Goal: Transaction & Acquisition: Purchase product/service

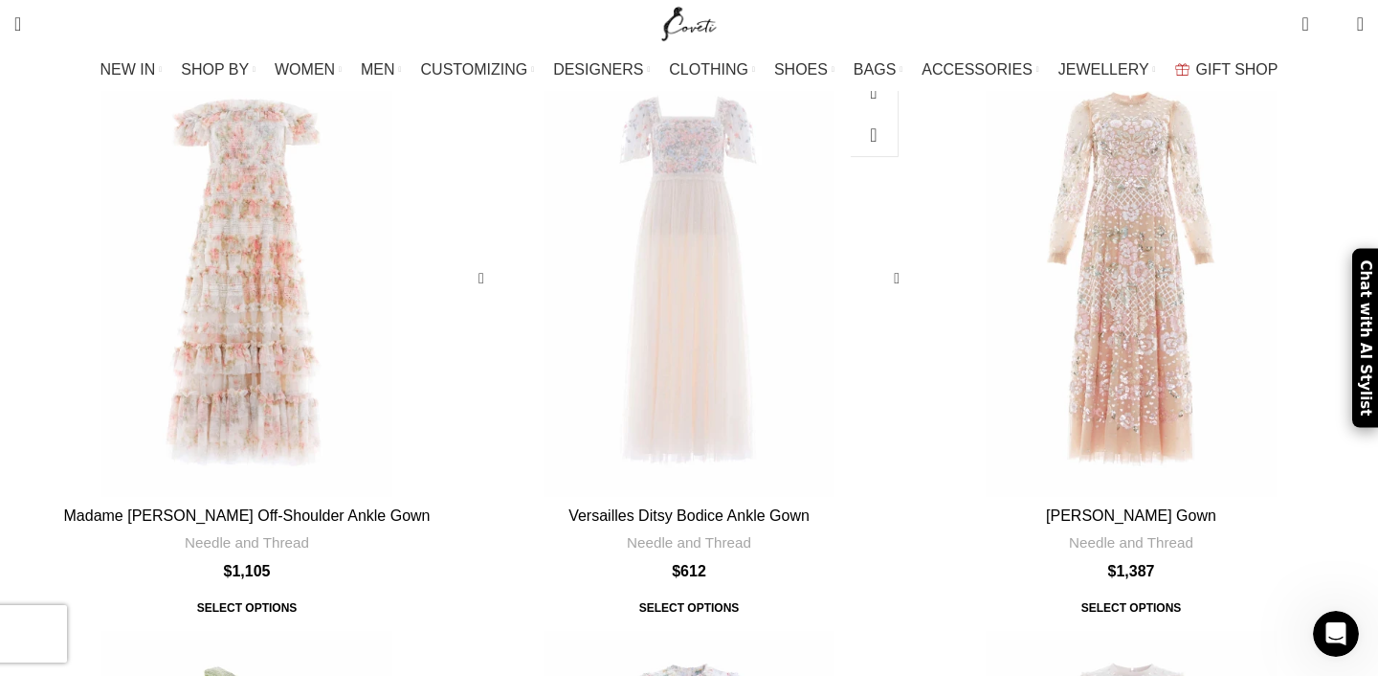
scroll to position [55, 0]
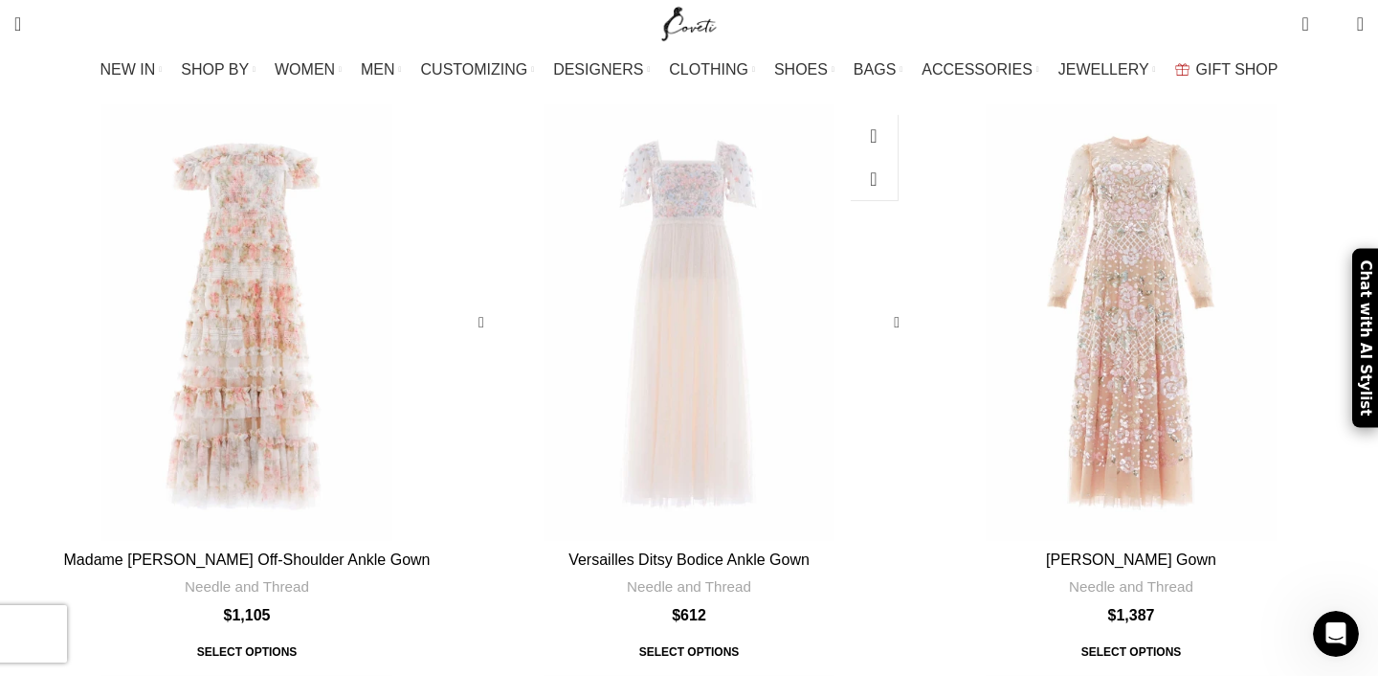
click at [706, 375] on div "Versailles Ditsy Bodice Ankle Gown" at bounding box center [688, 322] width 87 height 436
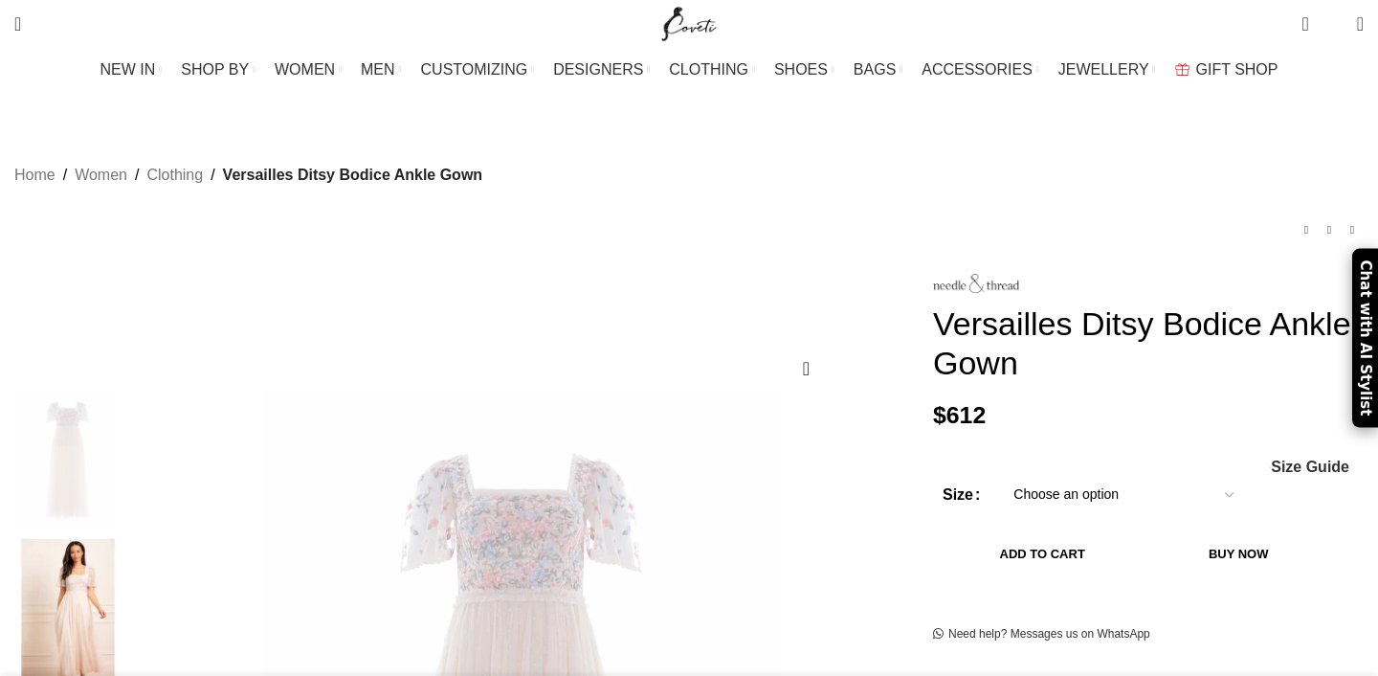
scroll to position [352, 0]
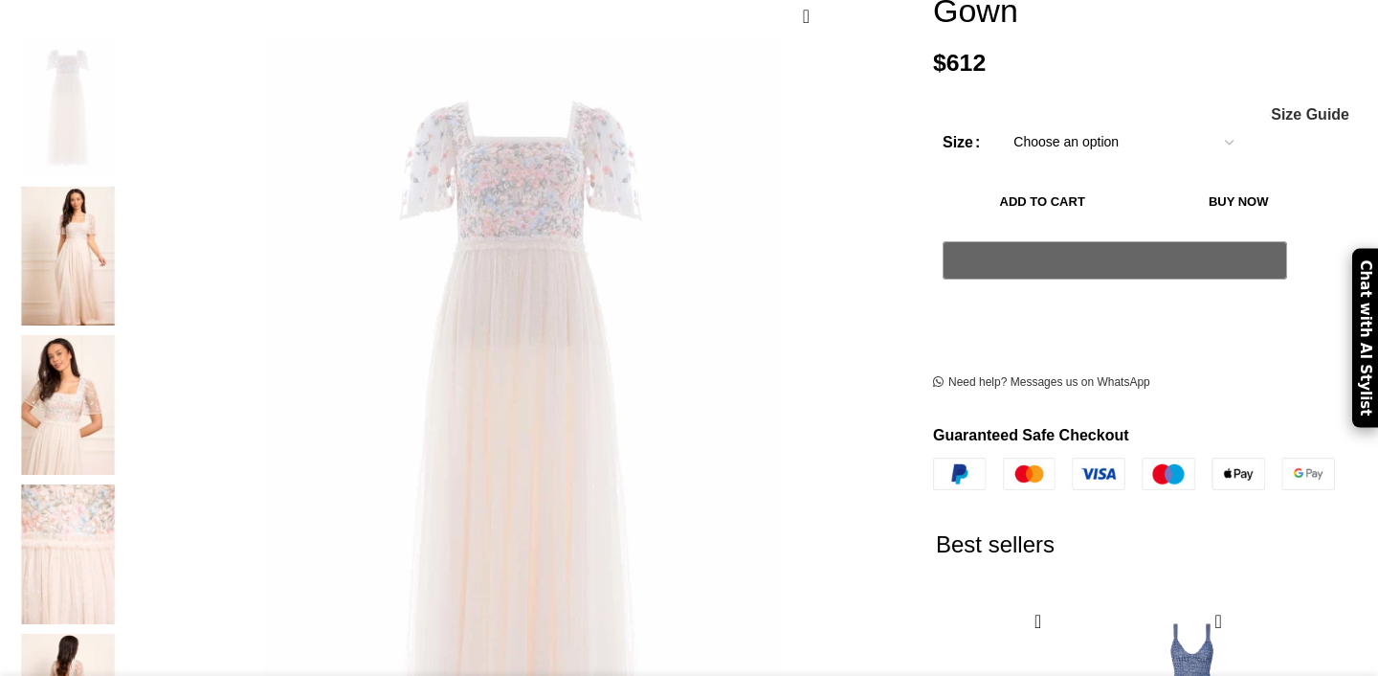
click at [126, 198] on img at bounding box center [68, 257] width 117 height 140
click at [126, 335] on img at bounding box center [68, 405] width 117 height 140
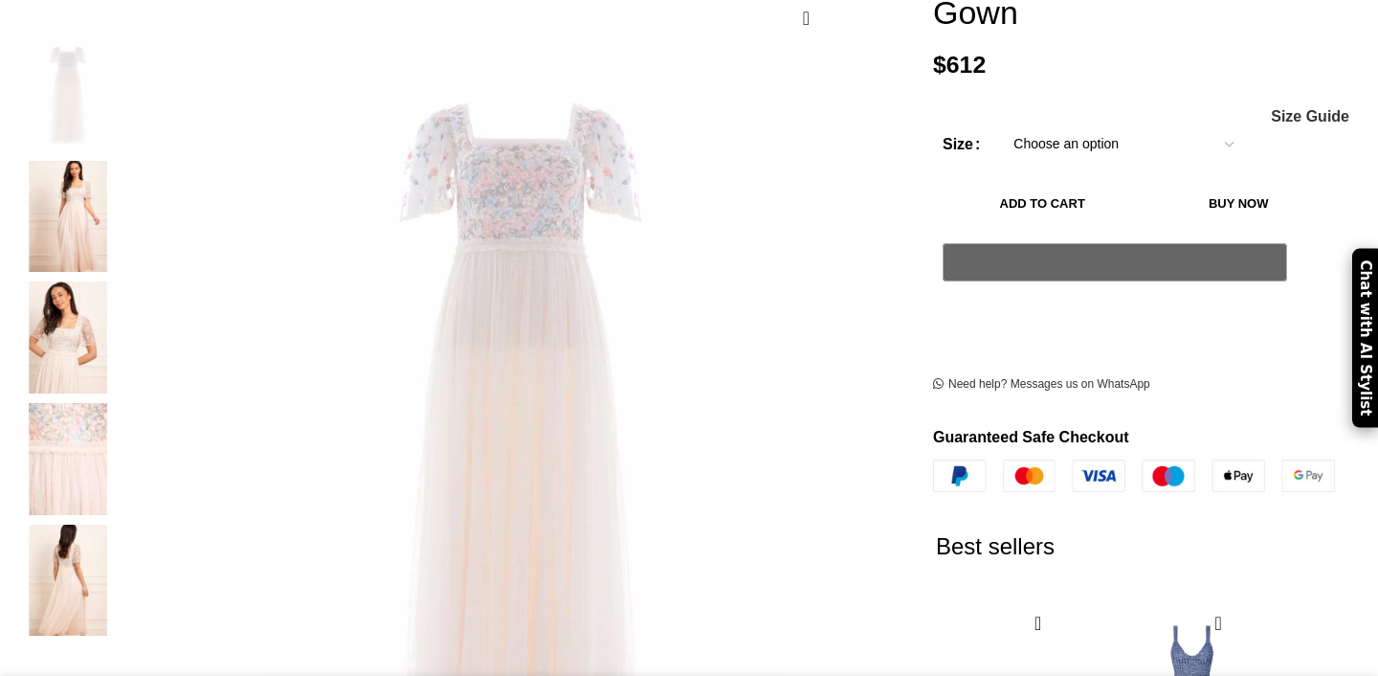
click at [126, 199] on img "2 / 5" at bounding box center [68, 217] width 117 height 112
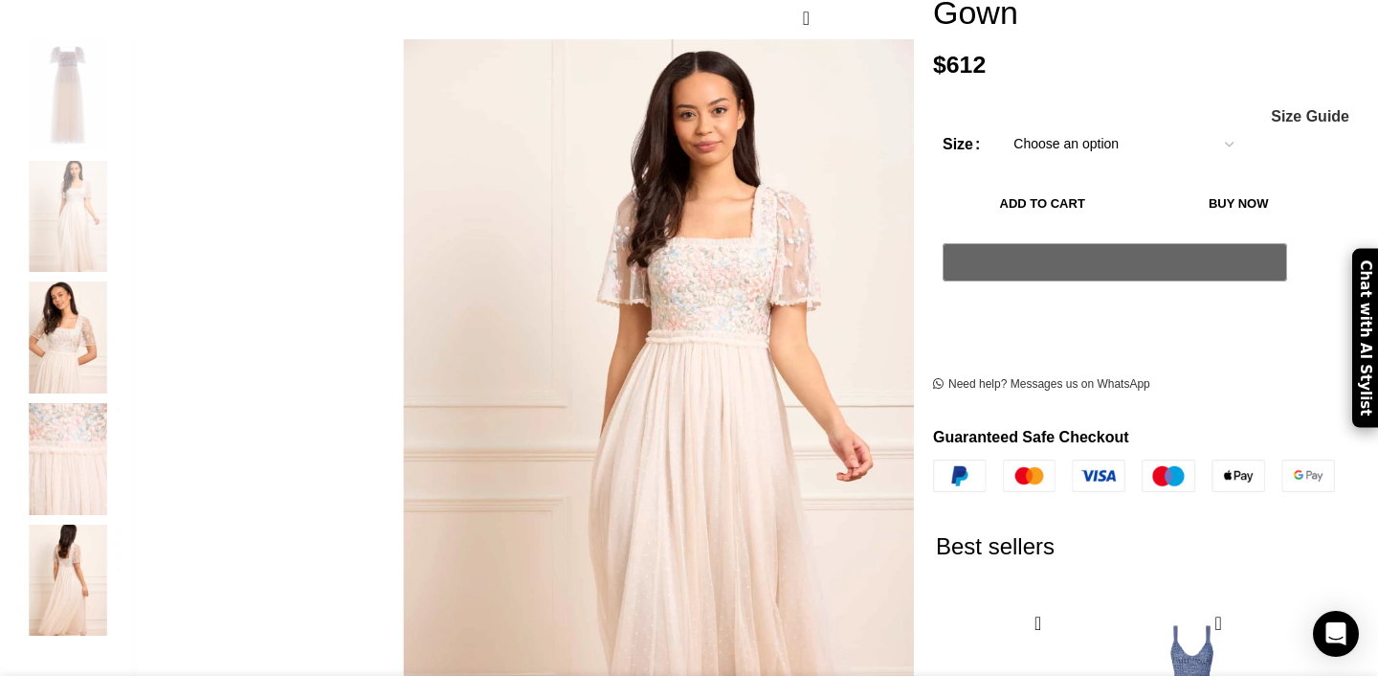
click at [126, 324] on img "3 / 5" at bounding box center [68, 337] width 117 height 112
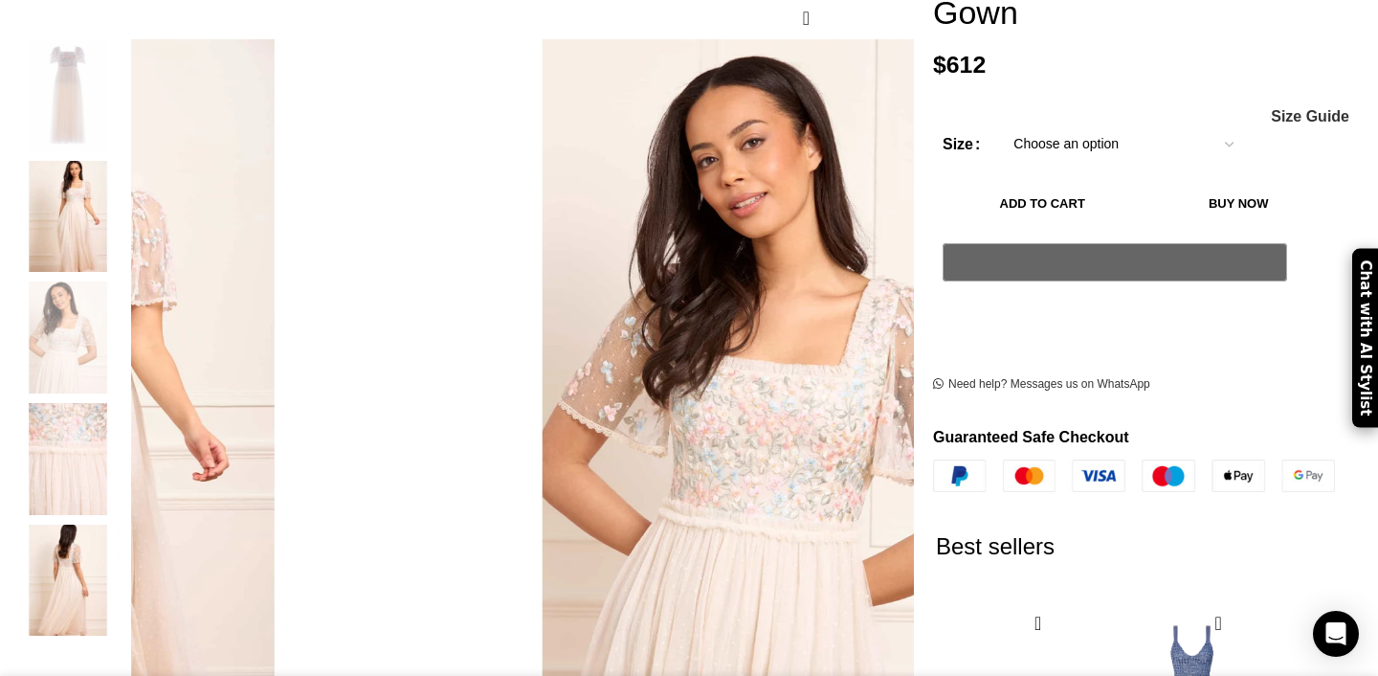
click at [126, 415] on img "4 / 5" at bounding box center [68, 459] width 117 height 112
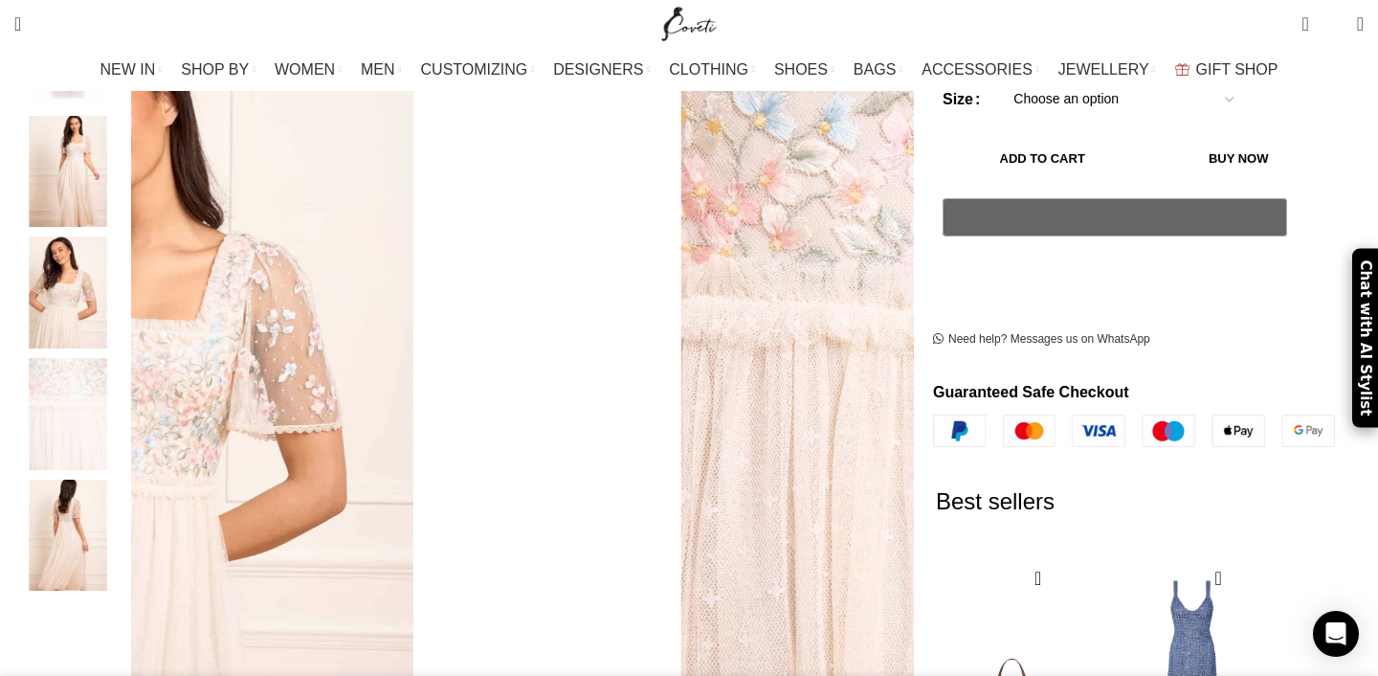
scroll to position [0, 201]
click at [126, 498] on img "5 / 5" at bounding box center [68, 535] width 117 height 112
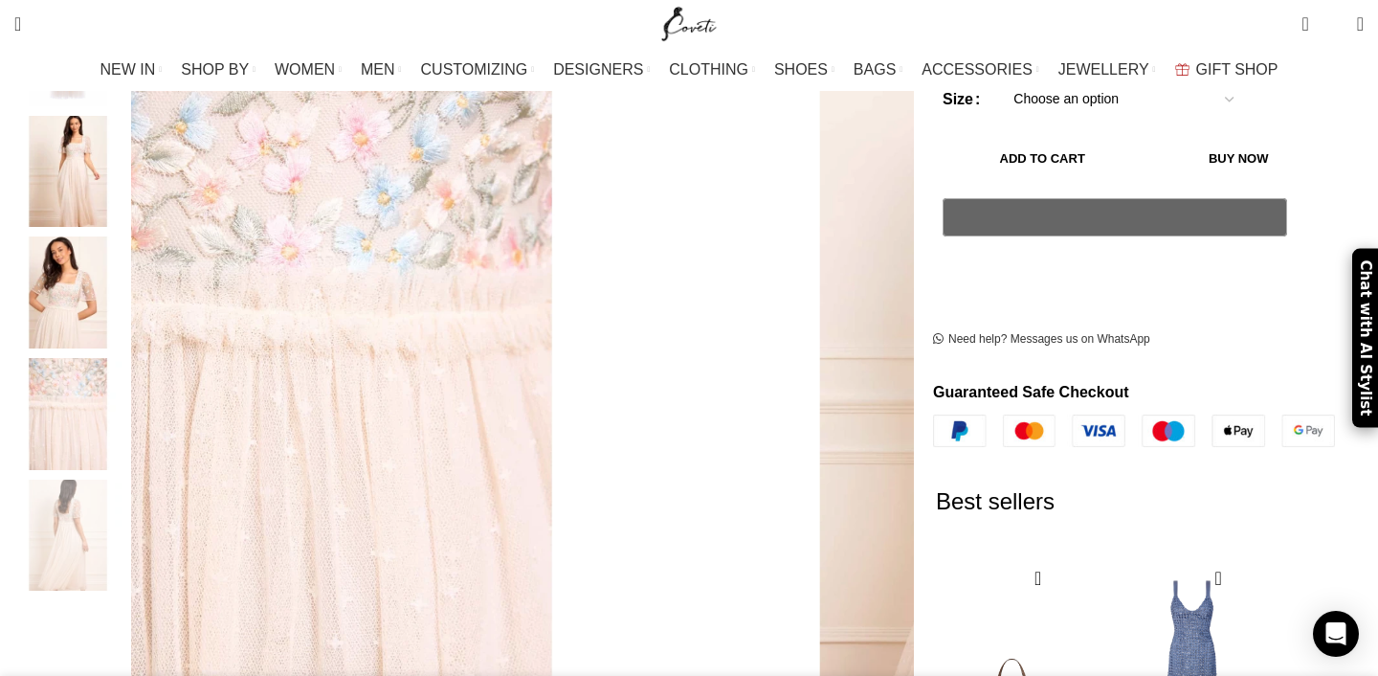
click at [126, 370] on img "4 / 5" at bounding box center [68, 414] width 117 height 112
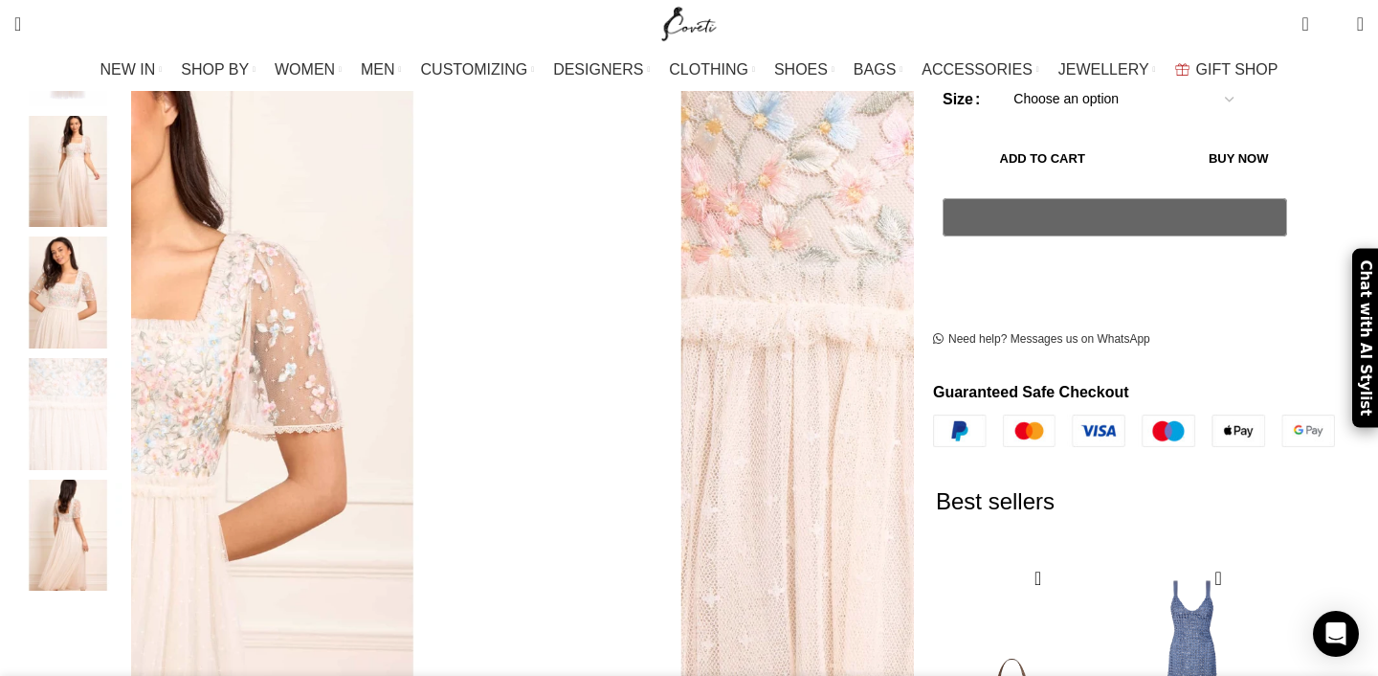
click at [126, 282] on img "3 / 5" at bounding box center [68, 292] width 117 height 112
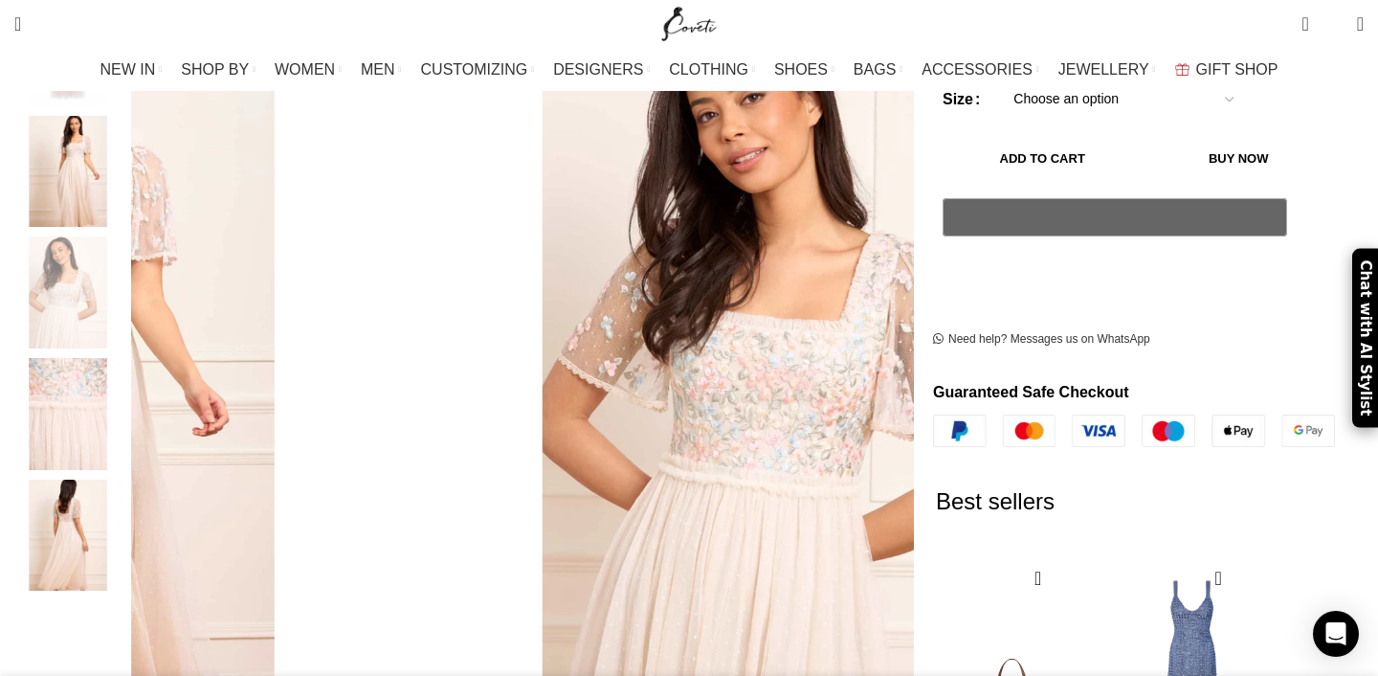
click at [126, 210] on div "2 / 5" at bounding box center [68, 177] width 117 height 122
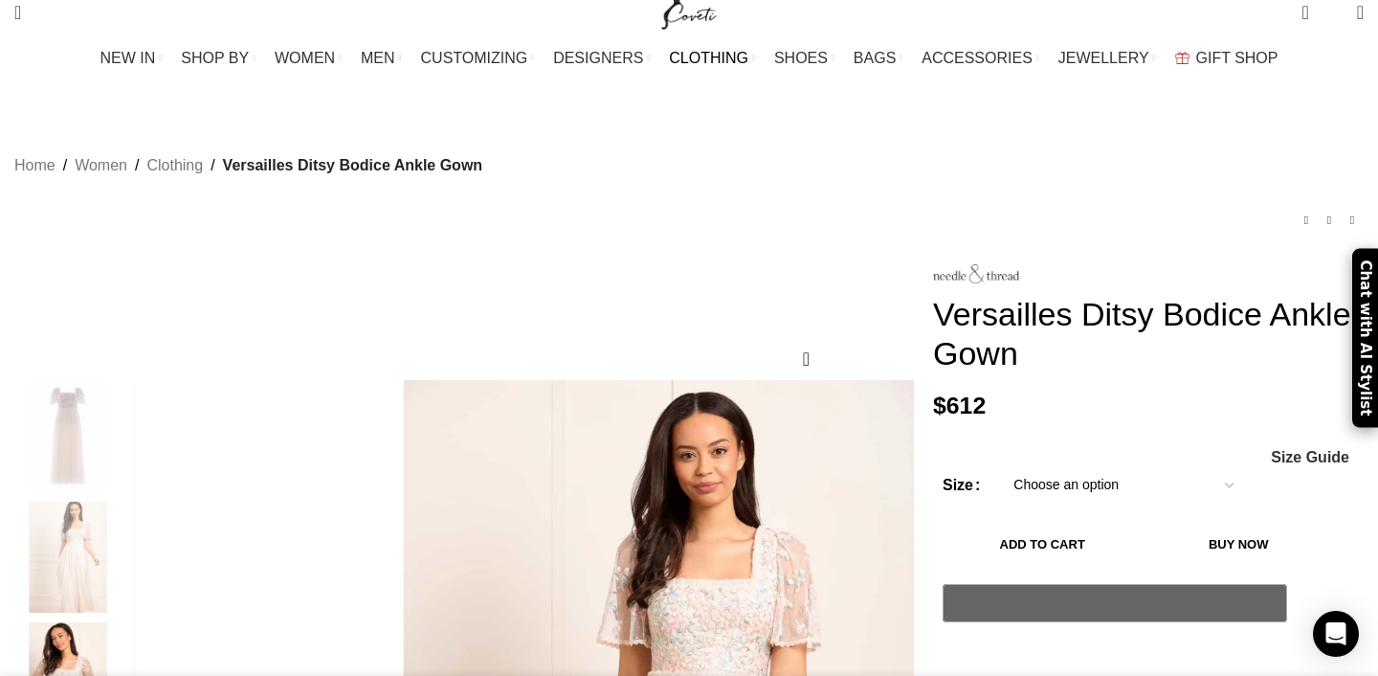
scroll to position [0, 0]
